Goal: Information Seeking & Learning: Stay updated

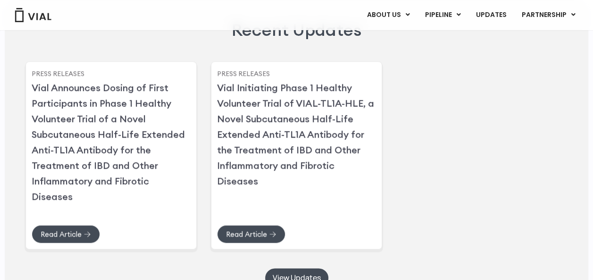
scroll to position [2261, 0]
click at [65, 238] on span "Read Article" at bounding box center [60, 234] width 41 height 7
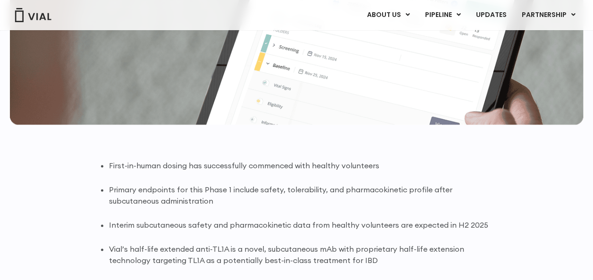
scroll to position [499, 0]
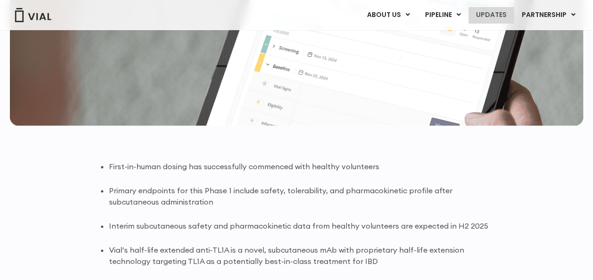
click at [496, 16] on link "UPDATES" at bounding box center [490, 15] width 45 height 16
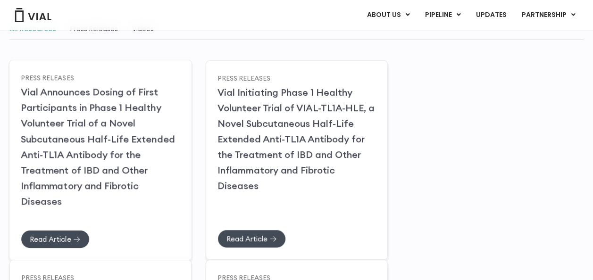
scroll to position [144, 0]
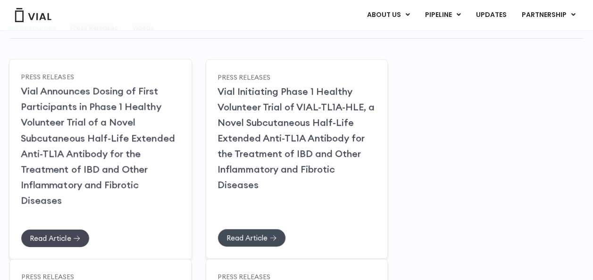
click at [52, 241] on span "Read Article" at bounding box center [50, 237] width 41 height 7
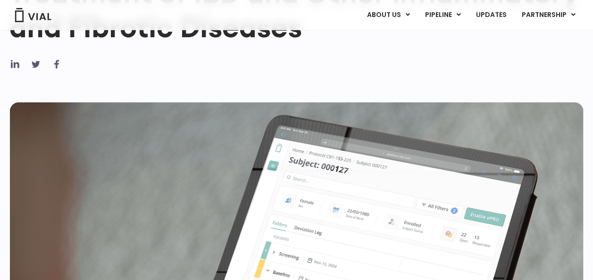
scroll to position [291, 0]
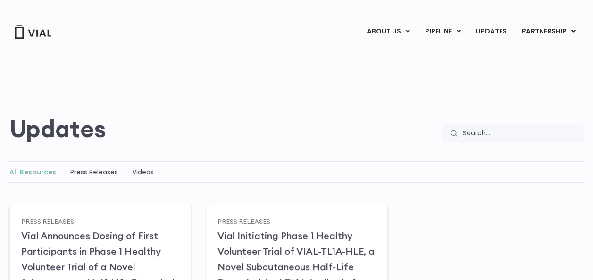
click at [313, 87] on div "Updates Search Search" at bounding box center [296, 91] width 574 height 103
